Goal: Obtain resource: Obtain resource

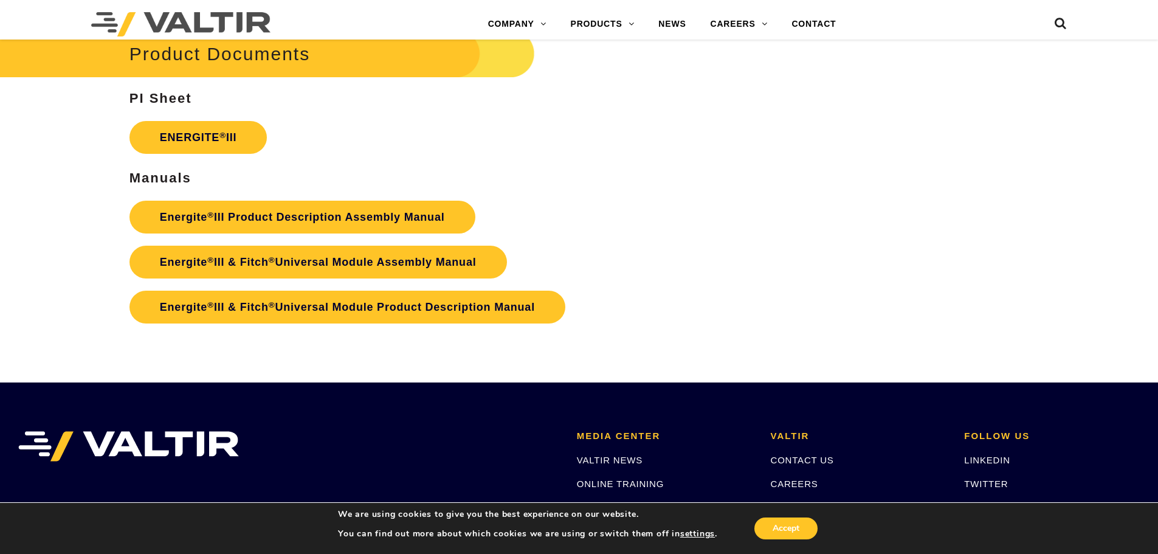
scroll to position [2186, 0]
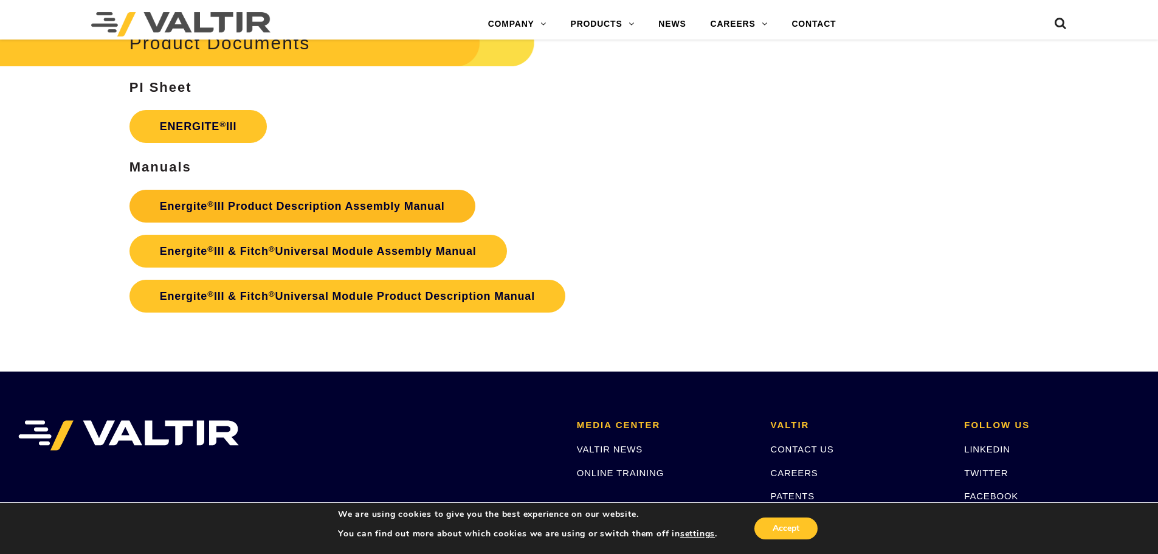
click at [166, 207] on link "Energite ® III Product Description Assembly Manual" at bounding box center [302, 206] width 346 height 33
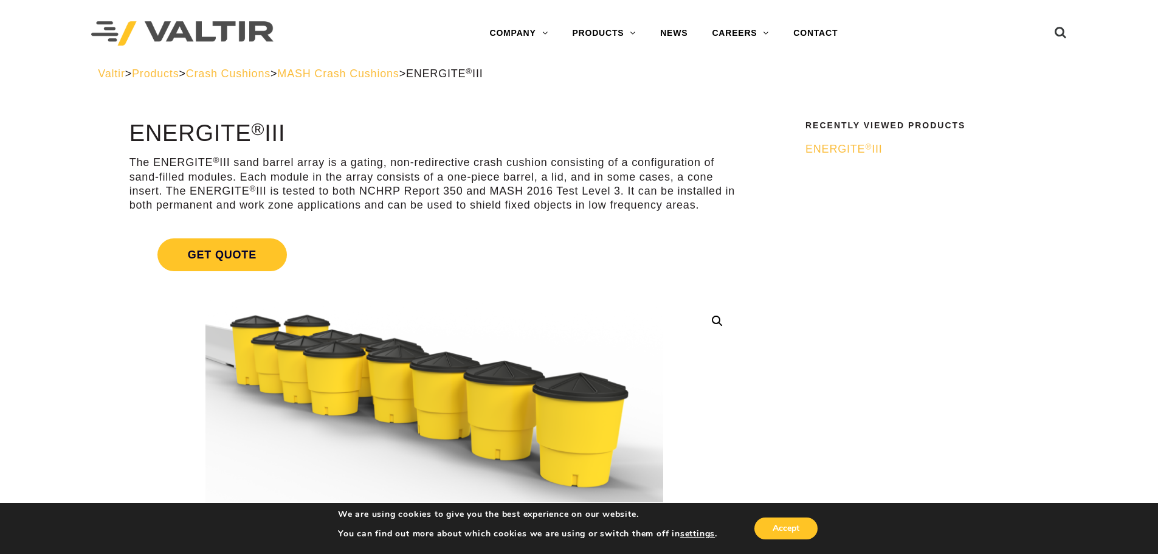
click at [160, 73] on span "Products" at bounding box center [155, 73] width 47 height 12
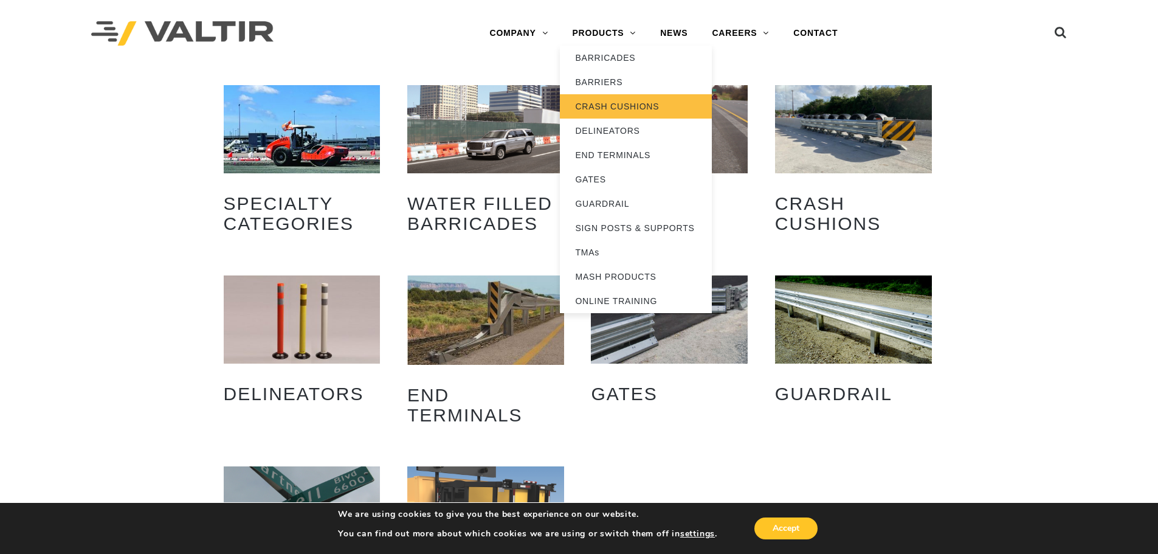
click at [676, 105] on link "CRASH CUSHIONS" at bounding box center [636, 106] width 152 height 24
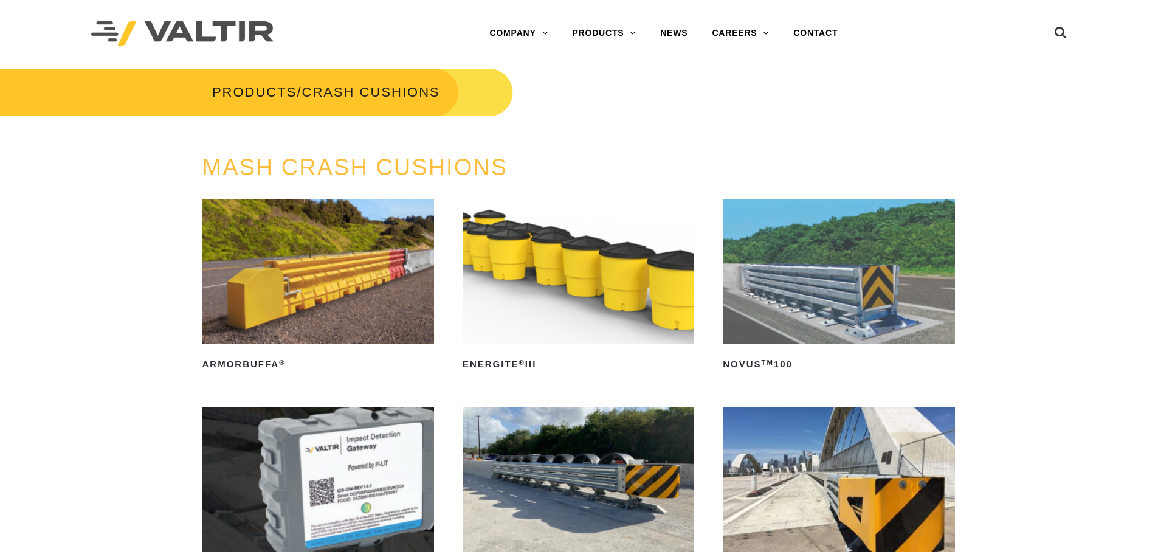
click at [570, 281] on img at bounding box center [579, 271] width 232 height 145
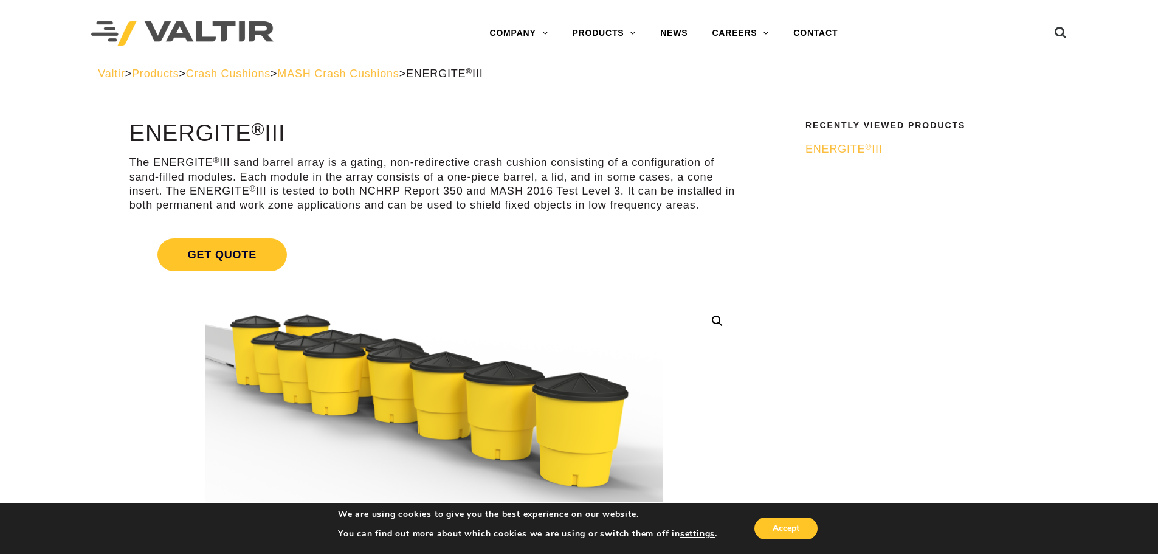
click at [849, 145] on span "ENERGITE ® III" at bounding box center [844, 149] width 77 height 12
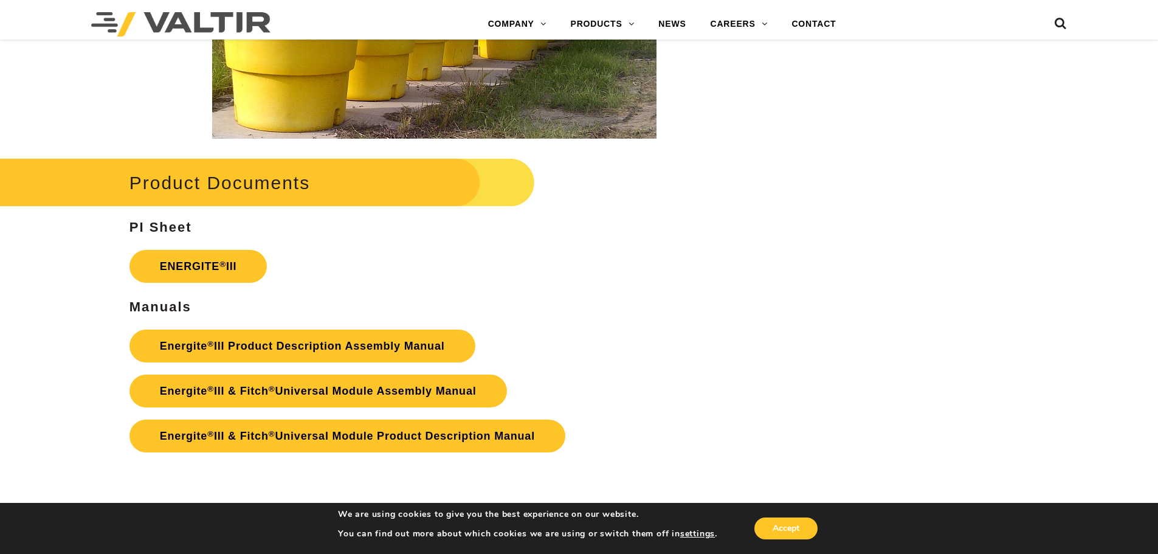
scroll to position [2067, 0]
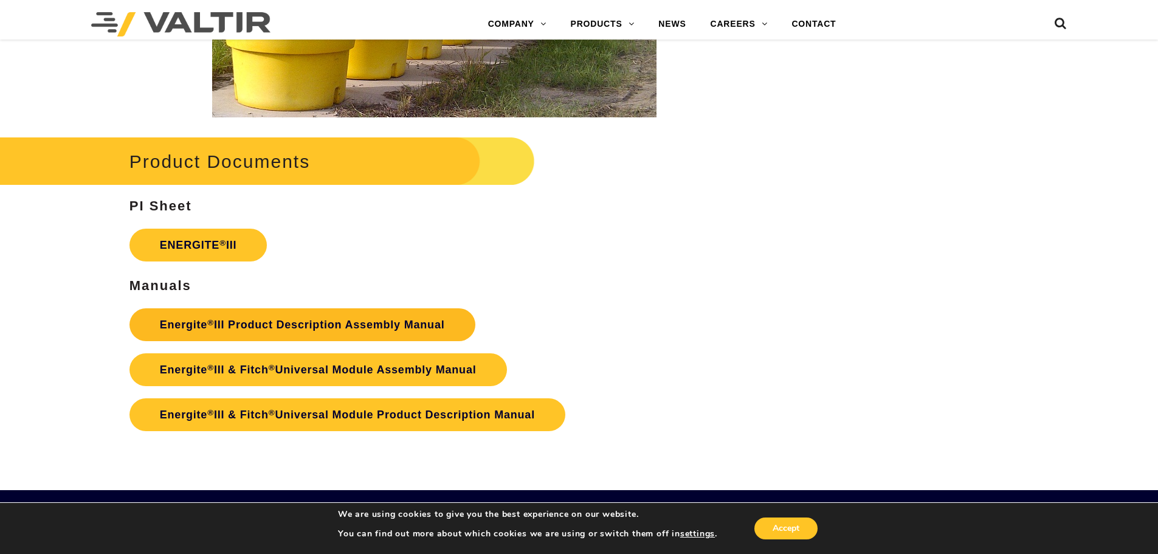
click at [247, 323] on link "Energite ® III Product Description Assembly Manual" at bounding box center [302, 324] width 346 height 33
